Goal: Task Accomplishment & Management: Use online tool/utility

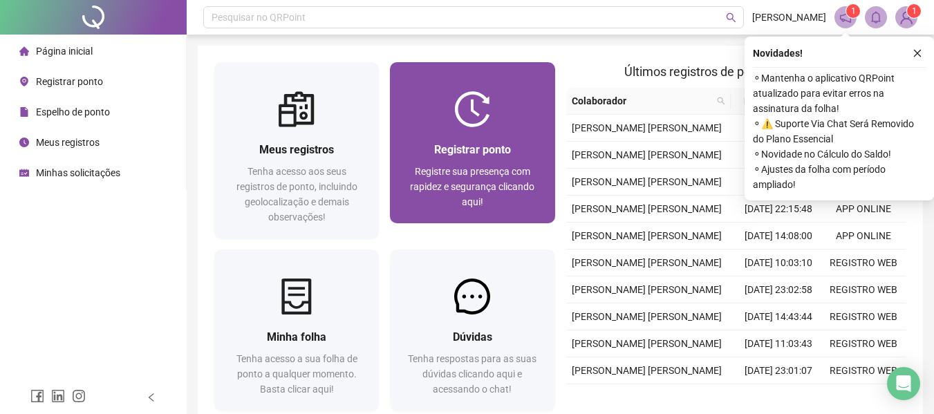
click at [507, 189] on span "Registre sua presença com rapidez e segurança clicando aqui!" at bounding box center [472, 186] width 124 height 41
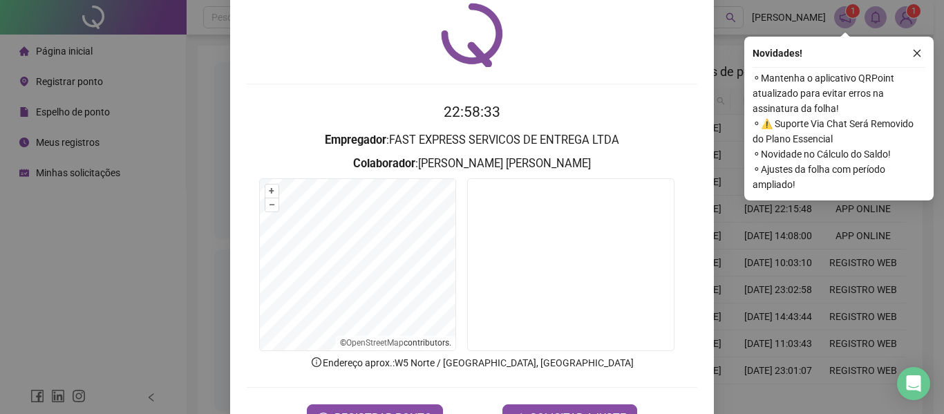
scroll to position [95, 0]
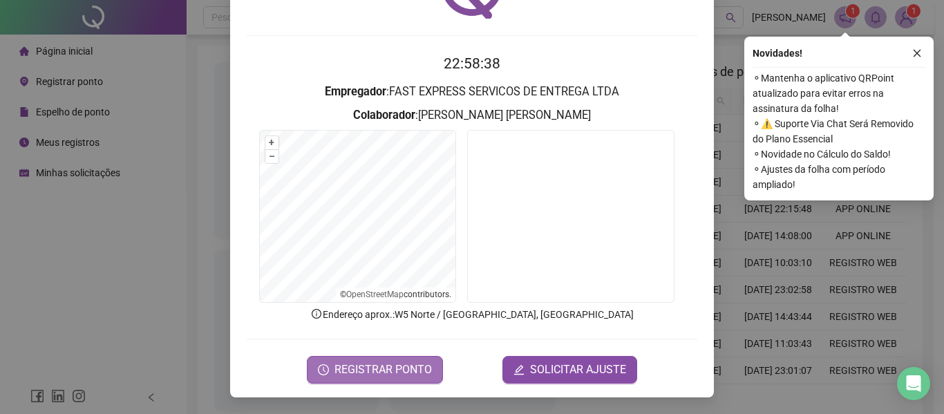
click at [408, 370] on span "REGISTRAR PONTO" at bounding box center [383, 369] width 97 height 17
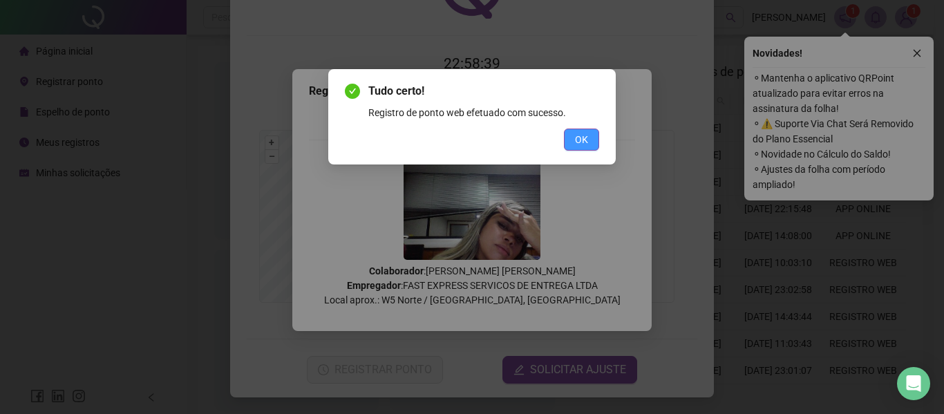
click at [588, 140] on button "OK" at bounding box center [581, 140] width 35 height 22
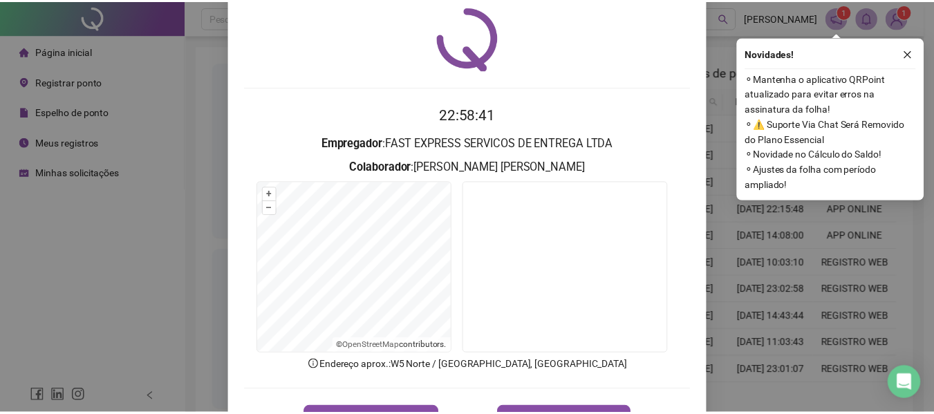
scroll to position [0, 0]
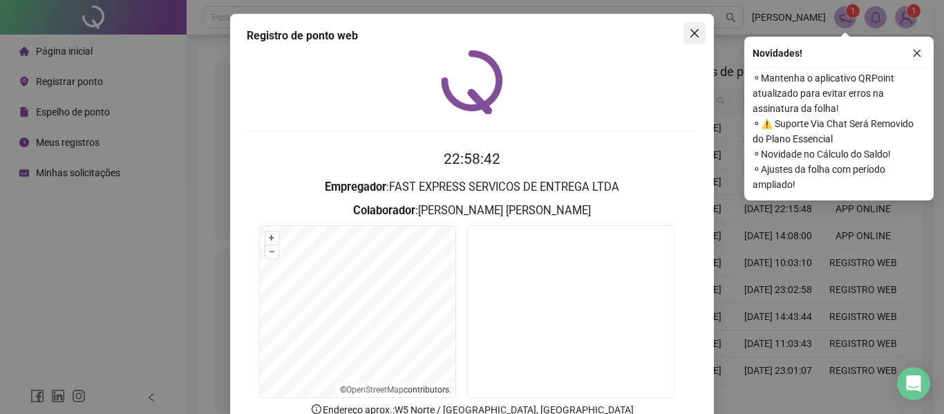
click at [690, 31] on icon "close" at bounding box center [694, 33] width 8 height 8
